Goal: Use online tool/utility: Use online tool/utility

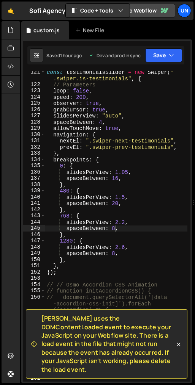
scroll to position [145, 0]
click at [134, 115] on div "const testimonialsSlider = new Swiper ( " .swiper.is-testimonials" , { // Param…" at bounding box center [116, 237] width 142 height 336
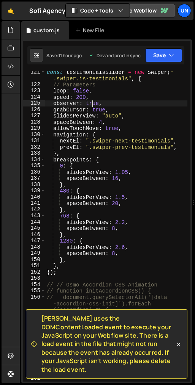
click at [91, 105] on div "const testimonialsSlider = new Swiper ( " .swiper.is-testimonials" , { // Param…" at bounding box center [116, 237] width 142 height 336
click at [101, 124] on div "const testimonialsSlider = new Swiper ( " .swiper.is-testimonials" , { // Param…" at bounding box center [116, 237] width 142 height 336
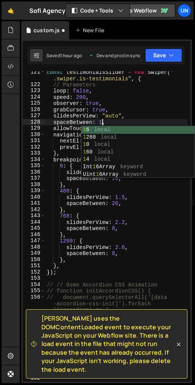
scroll to position [0, 4]
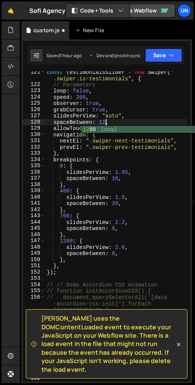
click at [115, 253] on div "const testimonialsSlider = new Swiper ( " .swiper.is-testimonials" , { // Param…" at bounding box center [116, 237] width 142 height 336
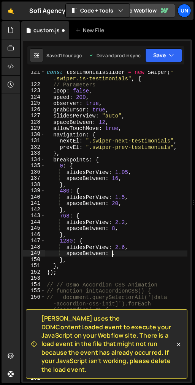
scroll to position [0, 5]
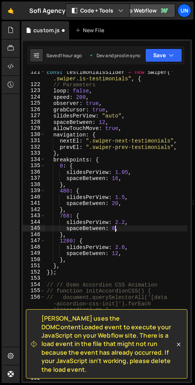
click at [114, 228] on div "const testimonialsSlider = new Swiper ( " .swiper.is-testimonials" , { // Param…" at bounding box center [116, 237] width 142 height 336
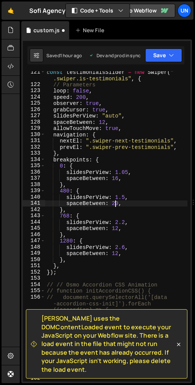
click at [115, 205] on div "const testimonialsSlider = new Swiper ( " .swiper.is-testimonials" , { // Param…" at bounding box center [116, 237] width 142 height 336
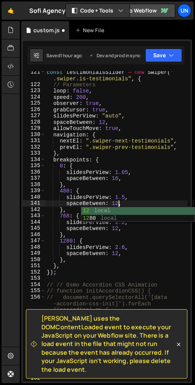
click at [115, 178] on div "const testimonialsSlider = new Swiper ( " .swiper.is-testimonials" , { // Param…" at bounding box center [116, 237] width 142 height 336
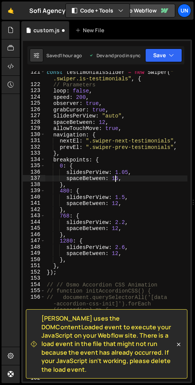
click at [115, 178] on div "const testimonialsSlider = new Swiper ( " .swiper.is-testimonials" , { // Param…" at bounding box center [116, 237] width 142 height 336
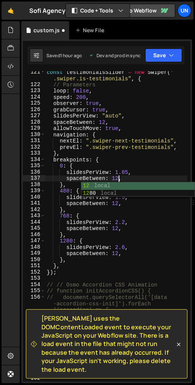
scroll to position [0, 5]
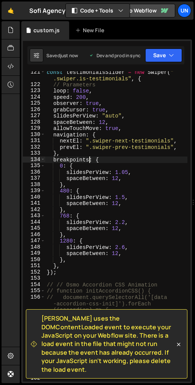
click at [90, 163] on div "const testimonialsSlider = new Swiper ( " .swiper.is-testimonials" , { // Param…" at bounding box center [116, 237] width 142 height 336
click at [120, 225] on div "const testimonialsSlider = new Swiper ( " .swiper.is-testimonials" , { // Param…" at bounding box center [116, 237] width 142 height 336
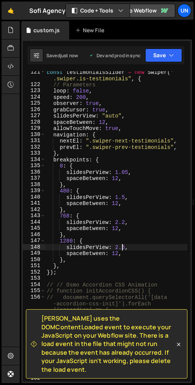
click at [120, 248] on div "const testimonialsSlider = new Swiper ( " .swiper.is-testimonials" , { // Param…" at bounding box center [116, 237] width 142 height 336
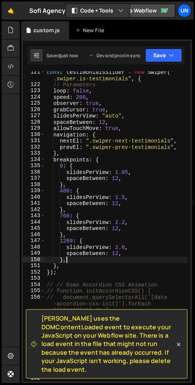
click at [75, 262] on div "const testimonialsSlider = new Swiper ( " .swiper.is-testimonials" , { // Param…" at bounding box center [116, 237] width 142 height 336
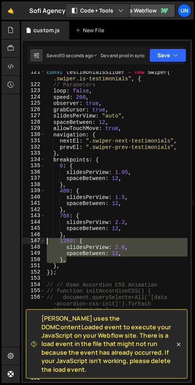
drag, startPoint x: 75, startPoint y: 262, endPoint x: 33, endPoint y: 242, distance: 46.5
click at [33, 242] on div "}, 121 122 123 124 125 126 127 128 129 130 131 132 133 134 135 136 137 138 139 …" at bounding box center [106, 226] width 167 height 311
type textarea "},"
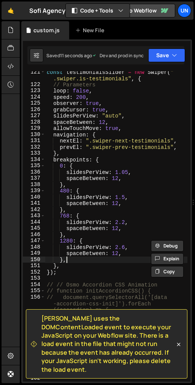
scroll to position [0, 0]
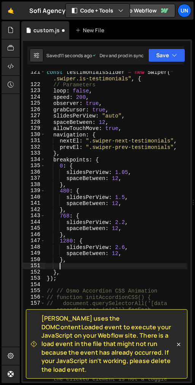
paste textarea "},"
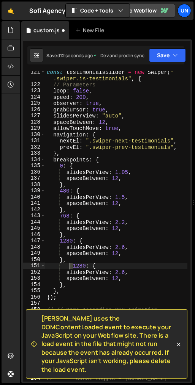
drag, startPoint x: 73, startPoint y: 266, endPoint x: 58, endPoint y: 266, distance: 15.5
click at [58, 266] on div "const testimonialsSlider = new Swiper ( " .swiper.is-testimonials" , { // Param…" at bounding box center [116, 237] width 142 height 336
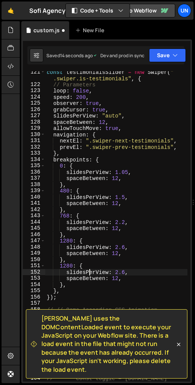
click at [89, 274] on div "const testimonialsSlider = new Swiper ( " .swiper.is-testimonials" , { // Param…" at bounding box center [116, 237] width 142 height 336
click at [124, 274] on div "const testimonialsSlider = new Swiper ( " .swiper.is-testimonials" , { // Param…" at bounding box center [116, 237] width 142 height 336
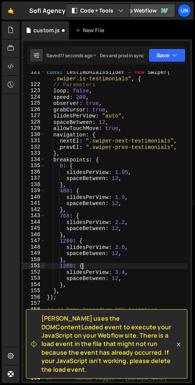
click at [149, 264] on div "const testimonialsSlider = new Swiper ( " .swiper.is-testimonials" , { // Param…" at bounding box center [116, 237] width 142 height 336
click at [101, 168] on div "const testimonialsSlider = new Swiper ( " .swiper.is-testimonials" , { // Param…" at bounding box center [116, 237] width 142 height 336
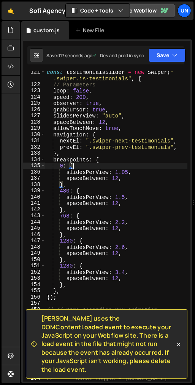
click at [73, 265] on div "const testimonialsSlider = new Swiper ( " .swiper.is-testimonials" , { // Param…" at bounding box center [116, 237] width 142 height 336
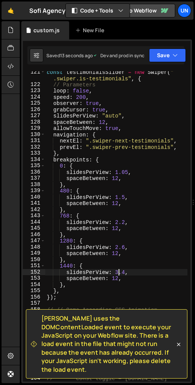
click at [120, 272] on div "const testimonialsSlider = new Swiper ( " .swiper.is-testimonials" , { // Param…" at bounding box center [116, 237] width 142 height 336
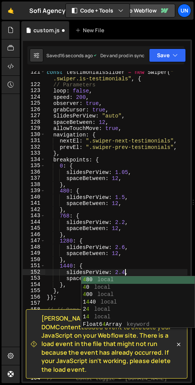
click at [137, 252] on div "const testimonialsSlider = new Swiper ( " .swiper.is-testimonials" , { // Param…" at bounding box center [116, 237] width 142 height 336
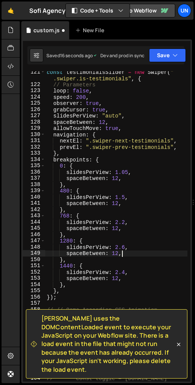
scroll to position [0, 5]
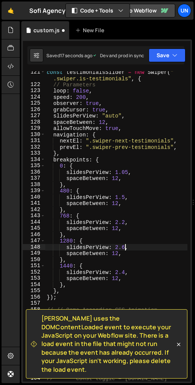
click at [125, 246] on div "const testimonialsSlider = new Swiper ( " .swiper.is-testimonials" , { // Param…" at bounding box center [116, 237] width 142 height 336
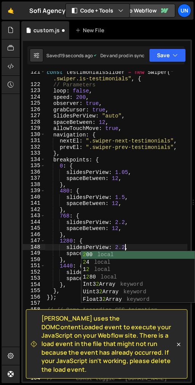
scroll to position [0, 5]
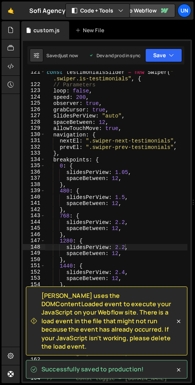
click at [124, 221] on div "const testimonialsSlider = new Swiper ( " .swiper.is-testimonials" , { // Param…" at bounding box center [116, 237] width 142 height 336
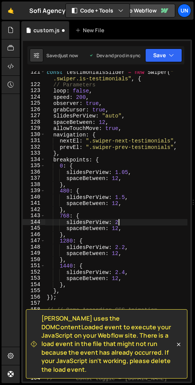
scroll to position [0, 5]
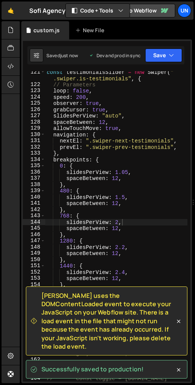
click at [121, 238] on div "const testimonialsSlider = new Swiper ( " .swiper.is-testimonials" , { // Param…" at bounding box center [116, 237] width 142 height 336
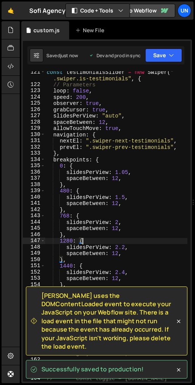
scroll to position [0, 2]
click at [119, 223] on div "const testimonialsSlider = new Swiper ( " .swiper.is-testimonials" , { // Param…" at bounding box center [116, 237] width 142 height 336
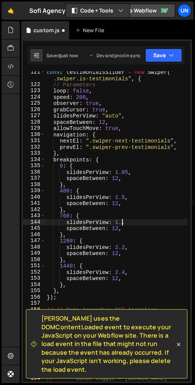
scroll to position [0, 5]
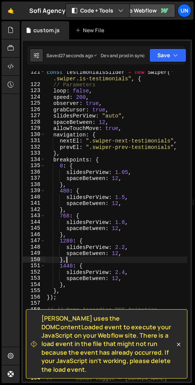
click at [133, 259] on div "const testimonialsSlider = new Swiper ( " .swiper.is-testimonials" , { // Param…" at bounding box center [116, 237] width 142 height 336
click at [124, 272] on div "const testimonialsSlider = new Swiper ( " .swiper.is-testimonials" , { // Param…" at bounding box center [116, 237] width 142 height 336
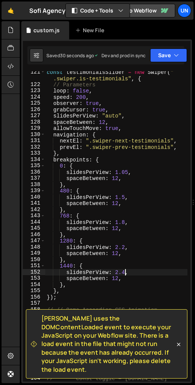
click at [125, 248] on div "const testimonialsSlider = new Swiper ( " .swiper.is-testimonials" , { // Param…" at bounding box center [116, 237] width 142 height 336
type textarea "slidesPerView: 2.2,"
